Goal: Find specific page/section: Find specific page/section

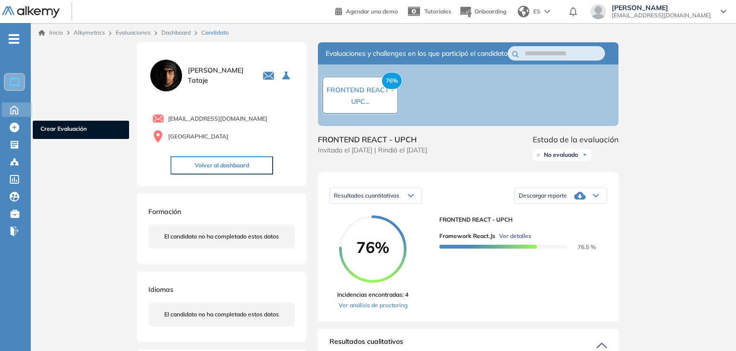
click at [9, 109] on icon at bounding box center [14, 110] width 17 height 12
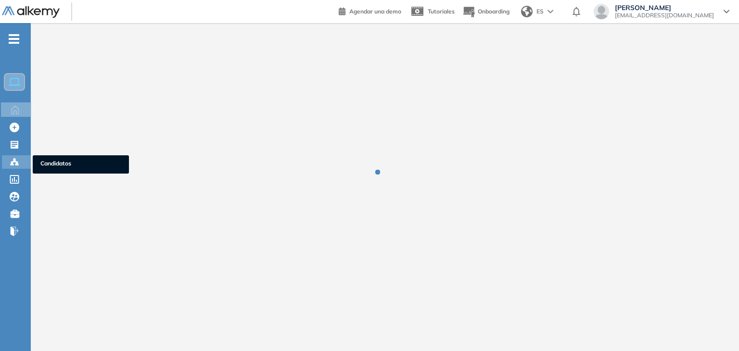
click at [18, 159] on icon at bounding box center [15, 162] width 10 height 10
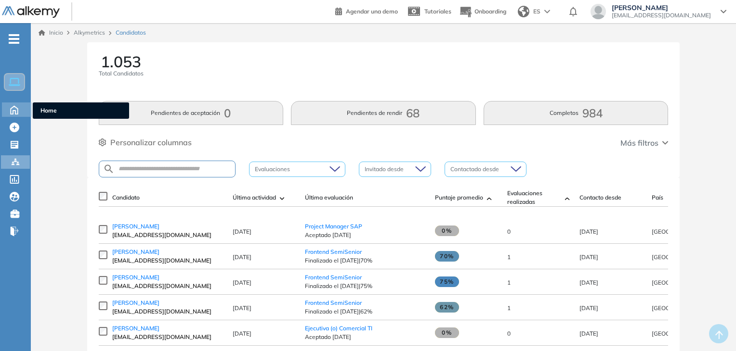
click at [23, 112] on icon at bounding box center [14, 110] width 17 height 12
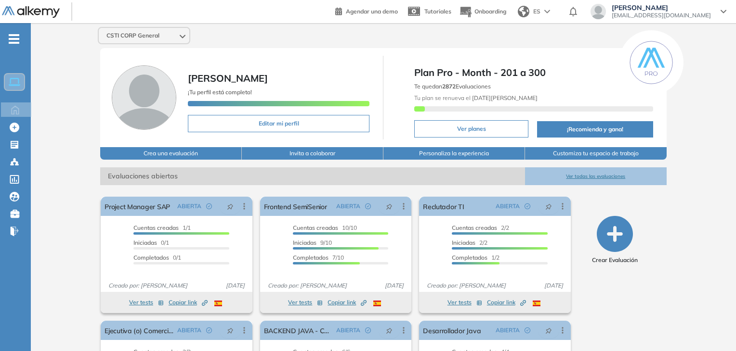
click at [605, 186] on div "El proctoring será activado ¡Importante!: Los usuarios que ya realizaron la eva…" at bounding box center [383, 313] width 581 height 256
click at [594, 178] on button "Ver todas las evaluaciones" at bounding box center [596, 177] width 142 height 18
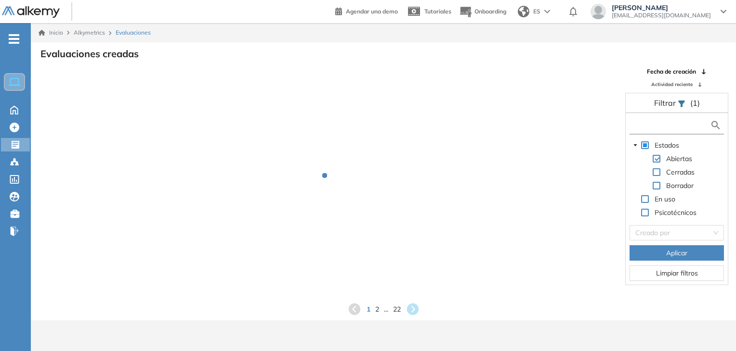
click at [653, 124] on input "text" at bounding box center [671, 125] width 78 height 10
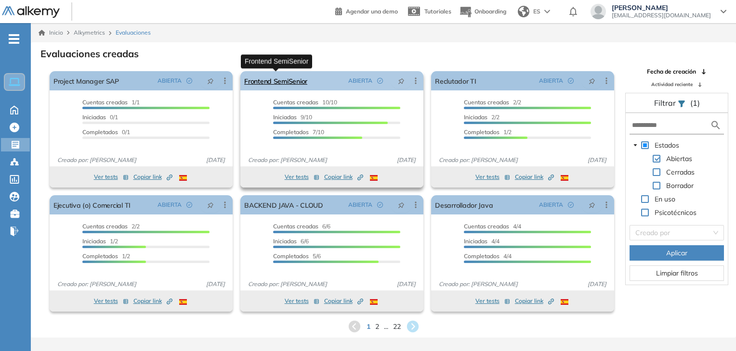
click at [284, 83] on link "Frontend SemiSenior" at bounding box center [275, 80] width 63 height 19
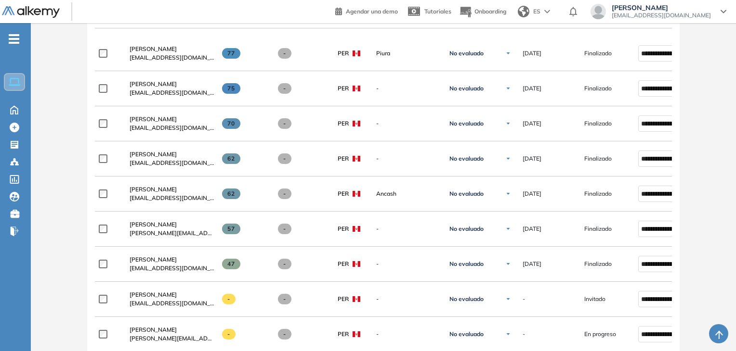
scroll to position [362, 0]
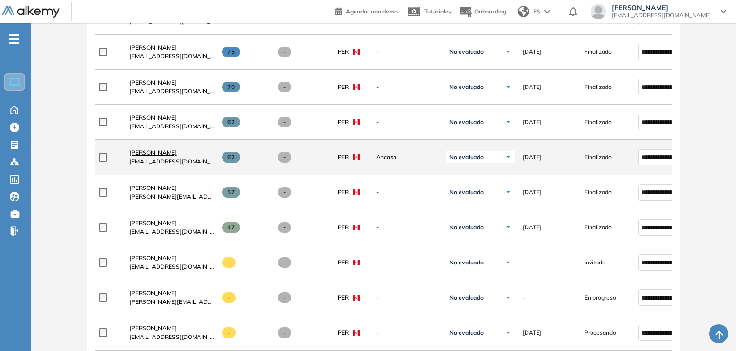
click at [177, 153] on span "[PERSON_NAME]" at bounding box center [153, 152] width 47 height 7
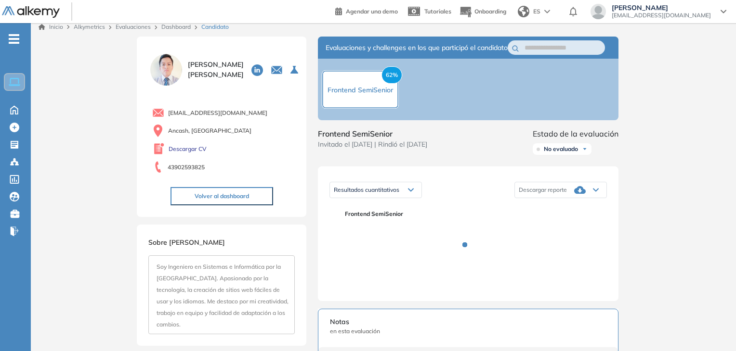
scroll to position [4, 0]
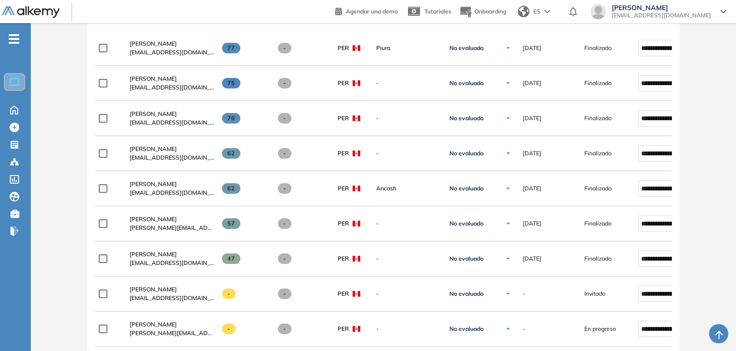
scroll to position [333, 0]
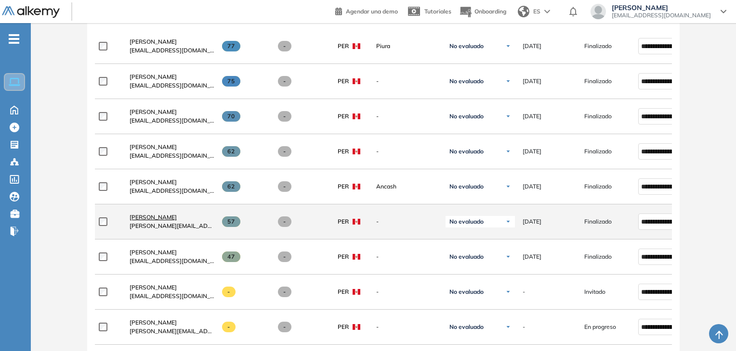
click at [168, 221] on span "[PERSON_NAME]" at bounding box center [153, 217] width 47 height 7
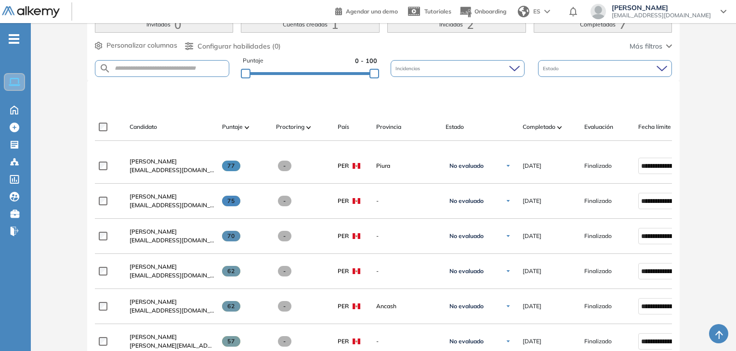
scroll to position [216, 0]
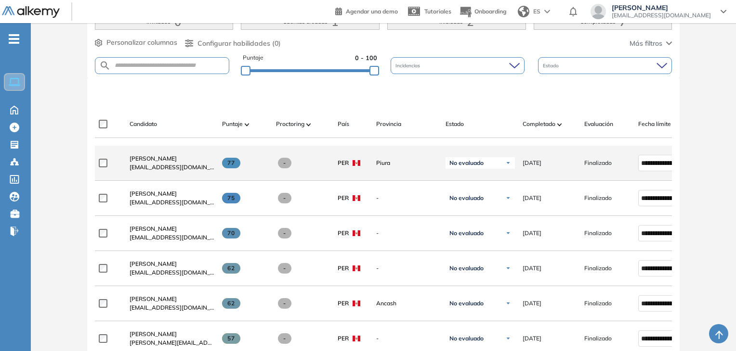
click at [168, 155] on div "[PERSON_NAME] [EMAIL_ADDRESS][DOMAIN_NAME]" at bounding box center [168, 163] width 92 height 33
click at [171, 162] on span "[PERSON_NAME]" at bounding box center [153, 158] width 47 height 7
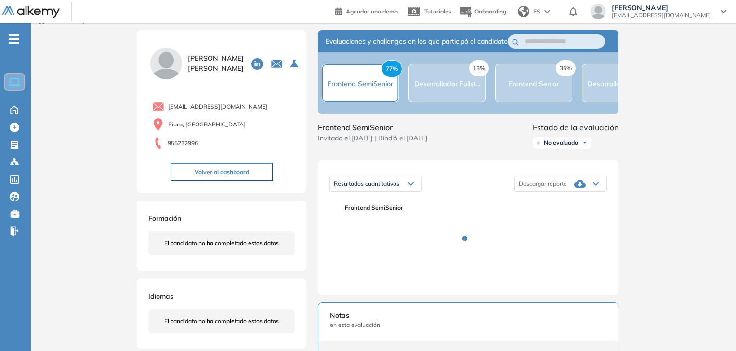
scroll to position [7, 0]
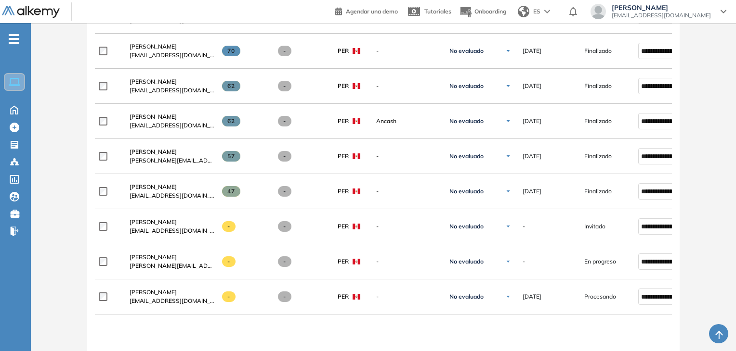
scroll to position [397, 0]
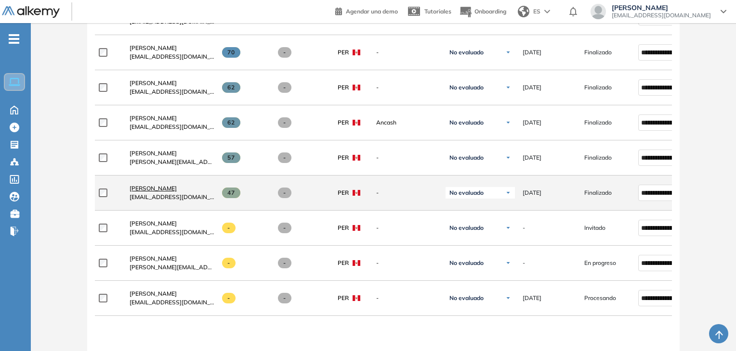
click at [160, 189] on span "[PERSON_NAME]" at bounding box center [153, 188] width 47 height 7
